Goal: Task Accomplishment & Management: Use online tool/utility

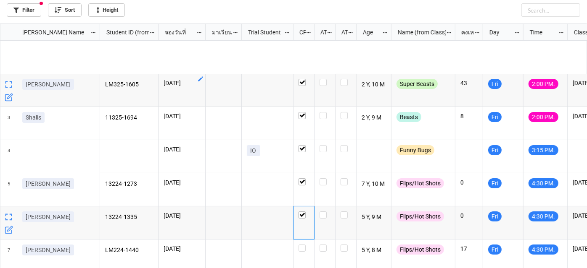
scroll to position [240, 582]
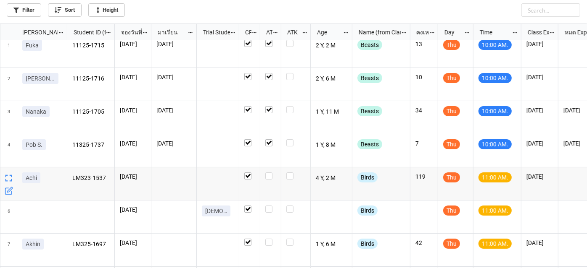
scroll to position [44, 0]
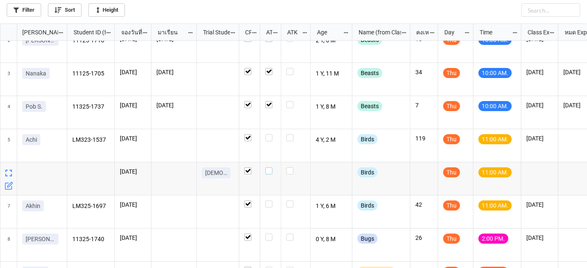
click at [268, 168] on label "grid" at bounding box center [270, 168] width 11 height 0
checkbox input "false"
checkbox input "true"
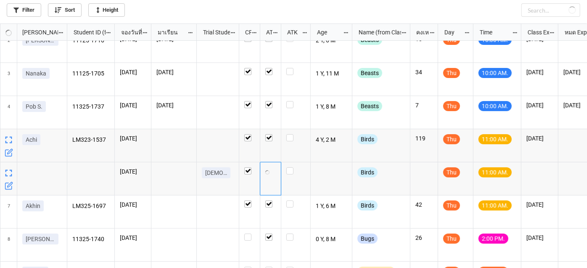
checkbox input "false"
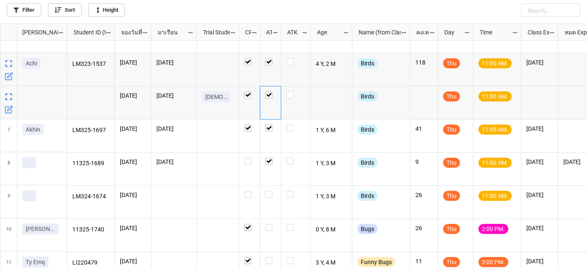
scroll to position [121, 0]
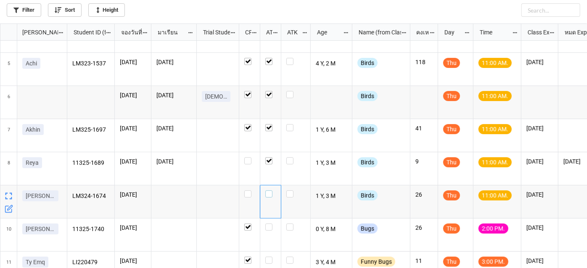
click at [268, 191] on label "grid" at bounding box center [270, 191] width 11 height 0
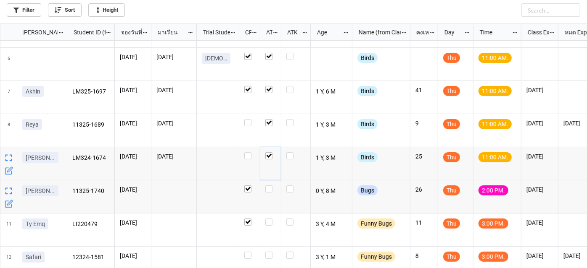
scroll to position [0, 0]
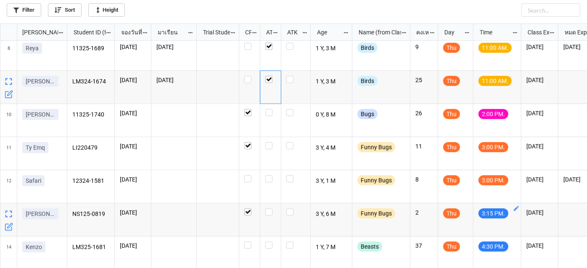
click at [516, 210] on icon "grid" at bounding box center [515, 208] width 5 height 5
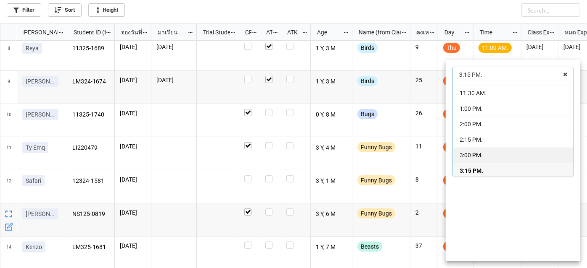
click at [484, 151] on div "3:00 PM." at bounding box center [512, 155] width 120 height 16
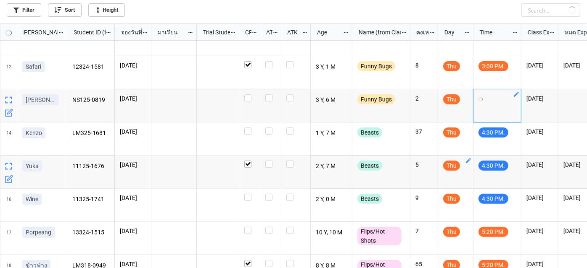
checkbox input "true"
checkbox input "false"
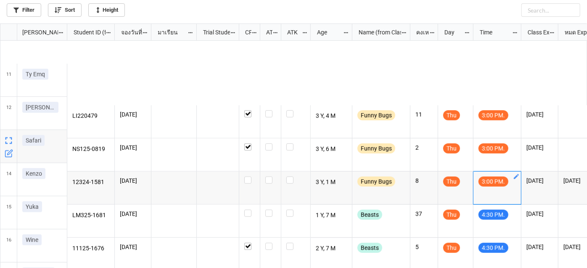
scroll to position [267, 0]
